Goal: Information Seeking & Learning: Learn about a topic

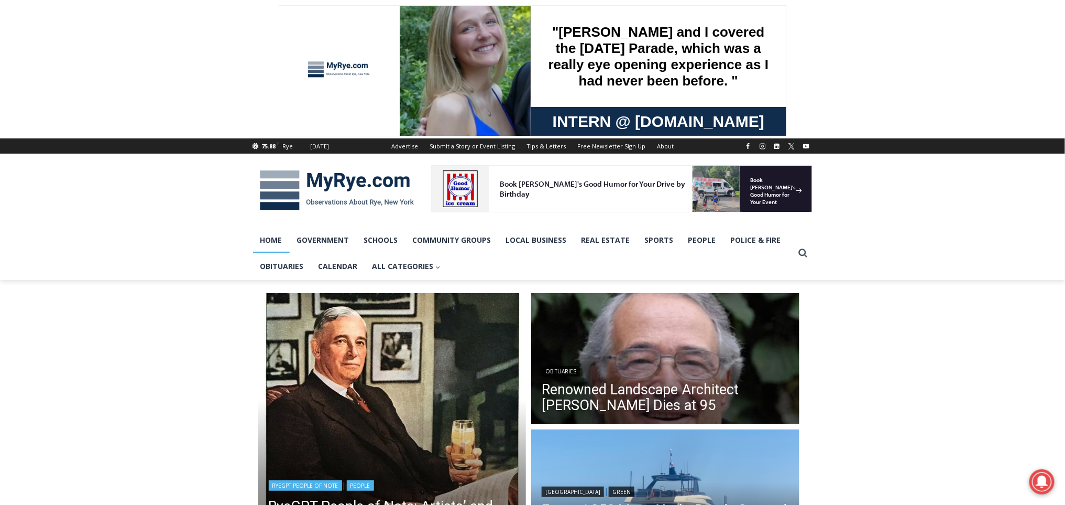
click at [356, 377] on img "Read More RyeGPT People of Note: Artists’ and Orchestra Manager Arthur Judson" at bounding box center [392, 427] width 268 height 268
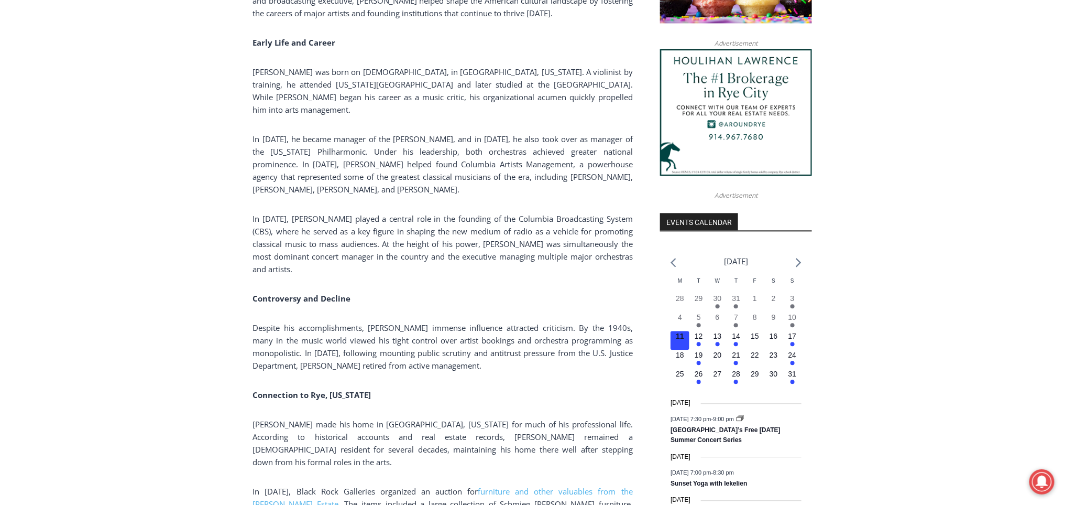
scroll to position [967, 0]
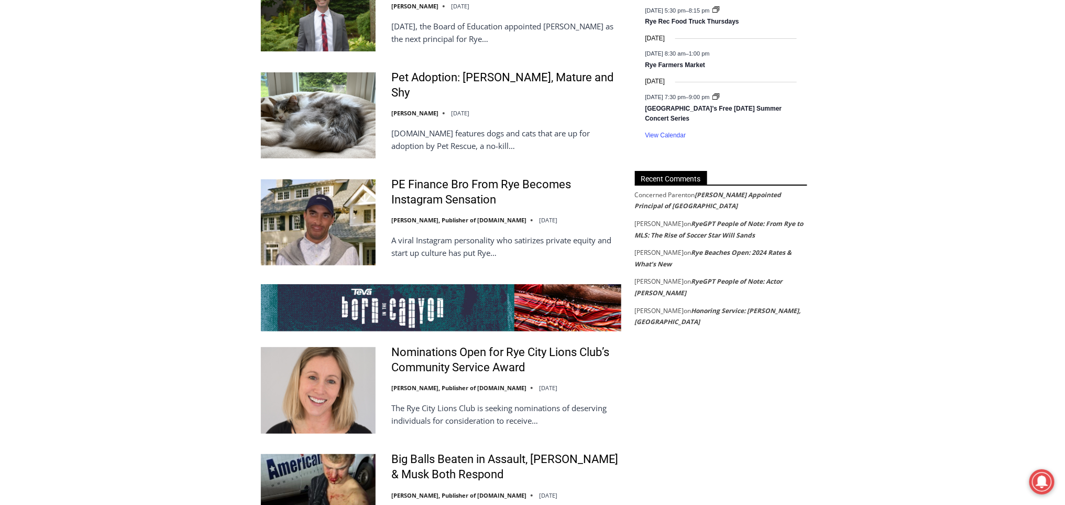
scroll to position [1812, 0]
